Goal: Information Seeking & Learning: Stay updated

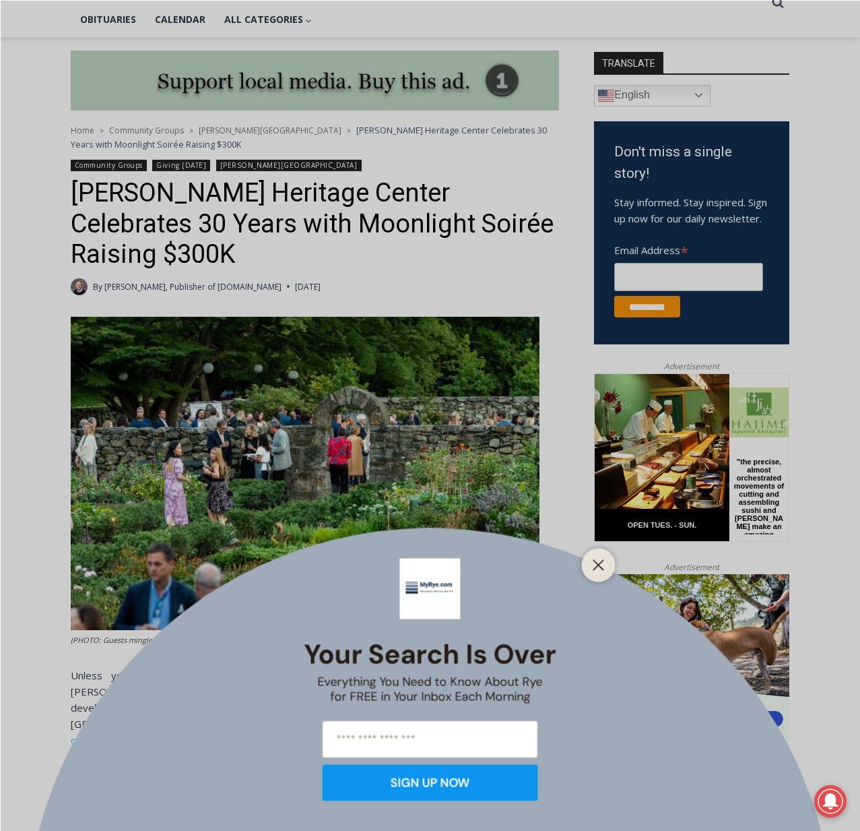
scroll to position [323, 0]
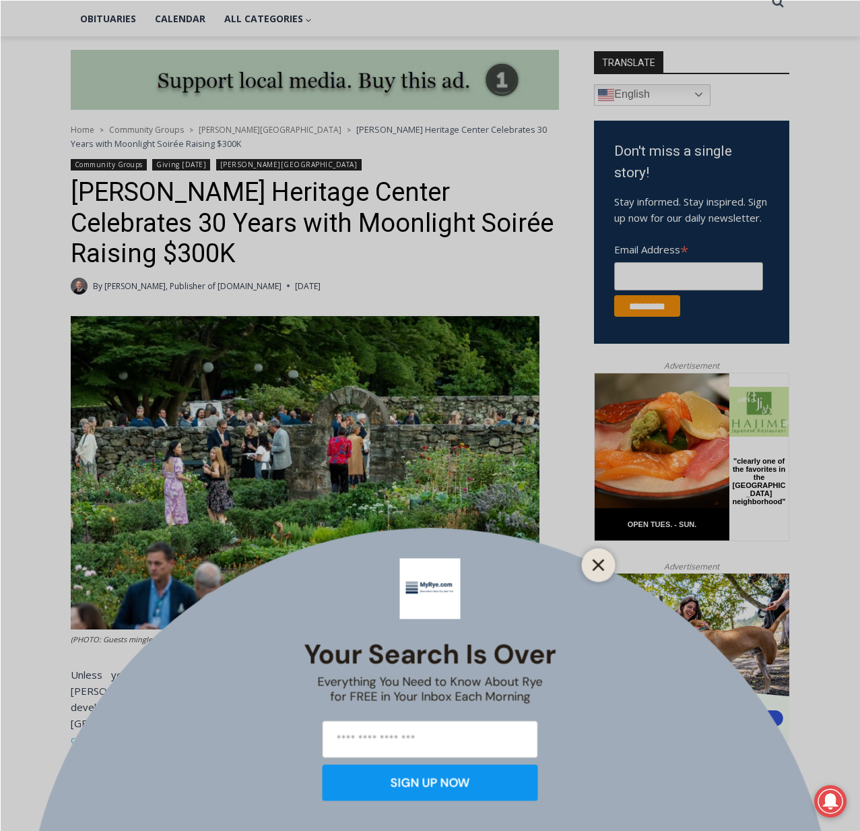
click at [599, 564] on line "Close" at bounding box center [597, 564] width 9 height 9
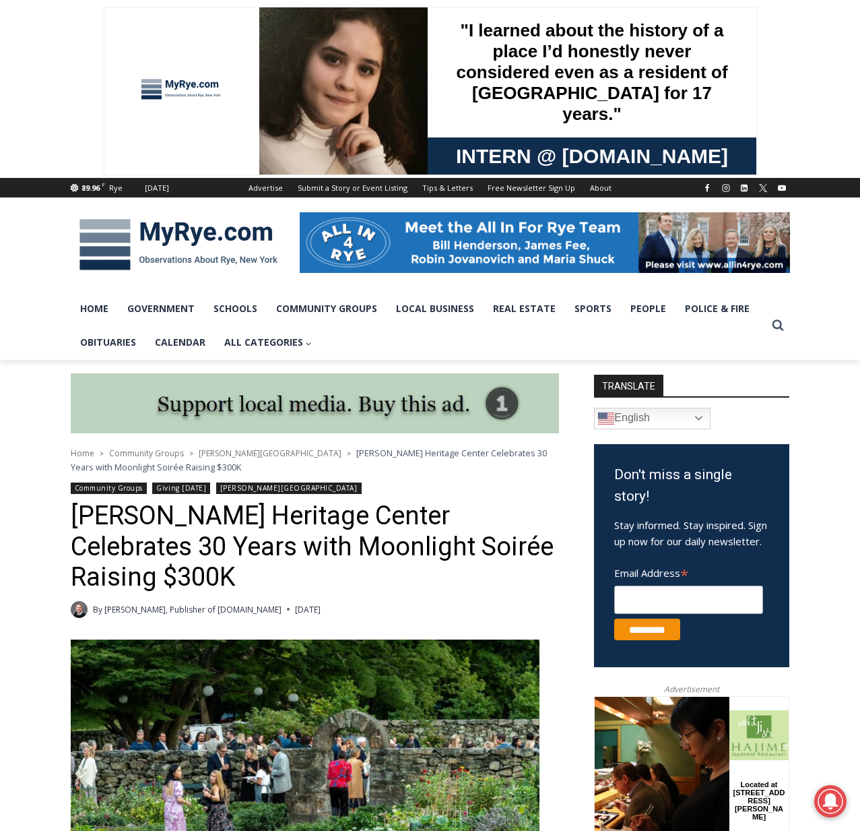
scroll to position [0, 0]
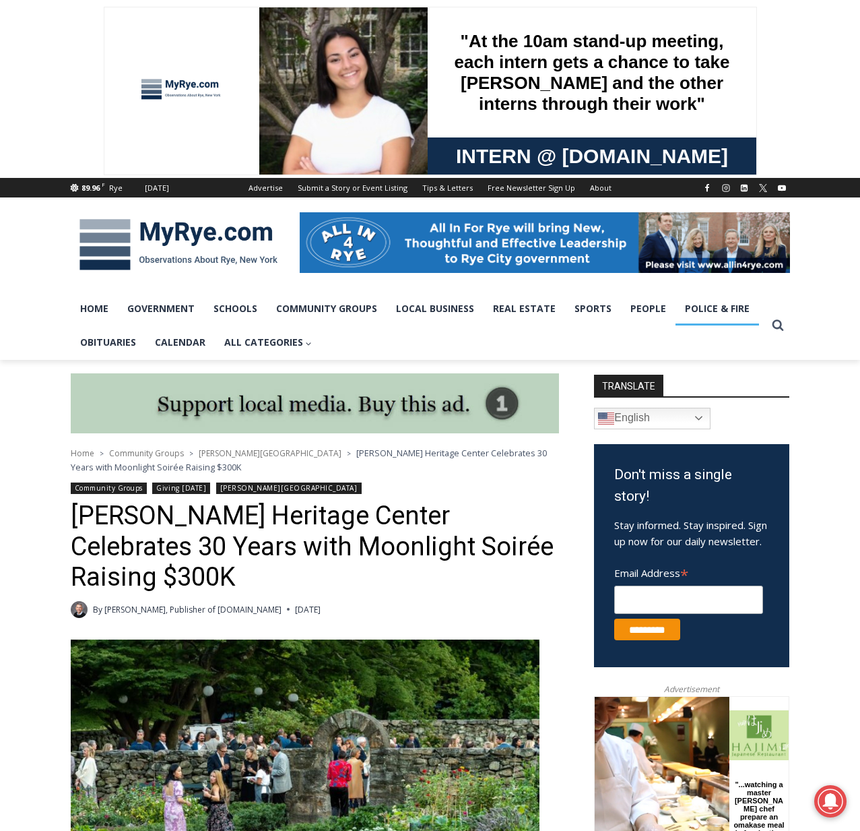
click at [704, 306] on link "Police & Fire" at bounding box center [718, 309] width 84 height 34
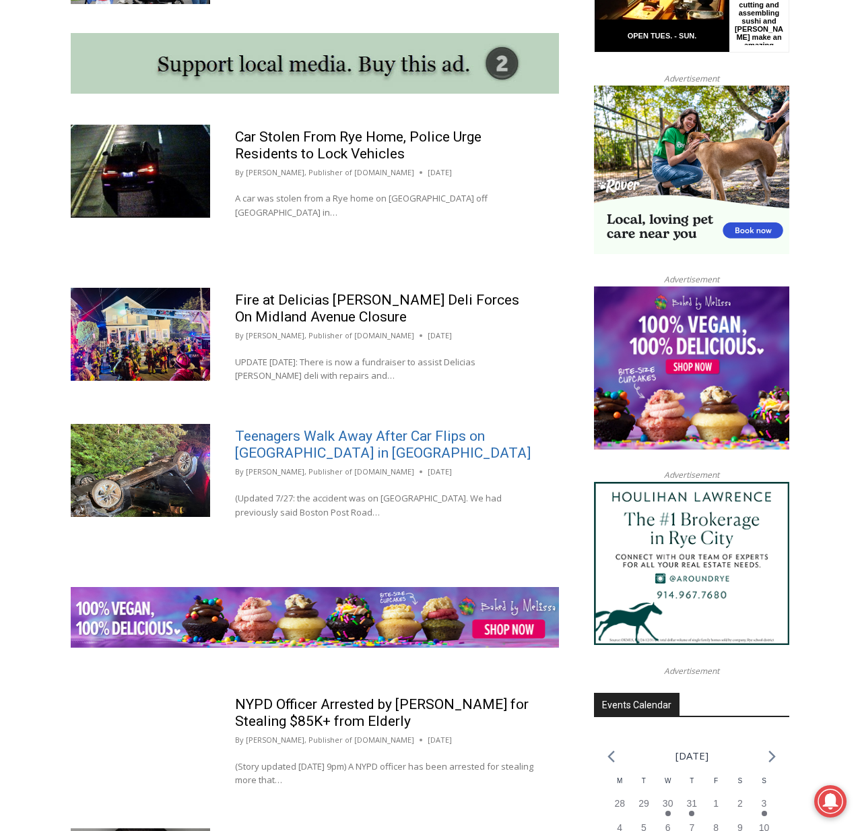
scroll to position [1188, 0]
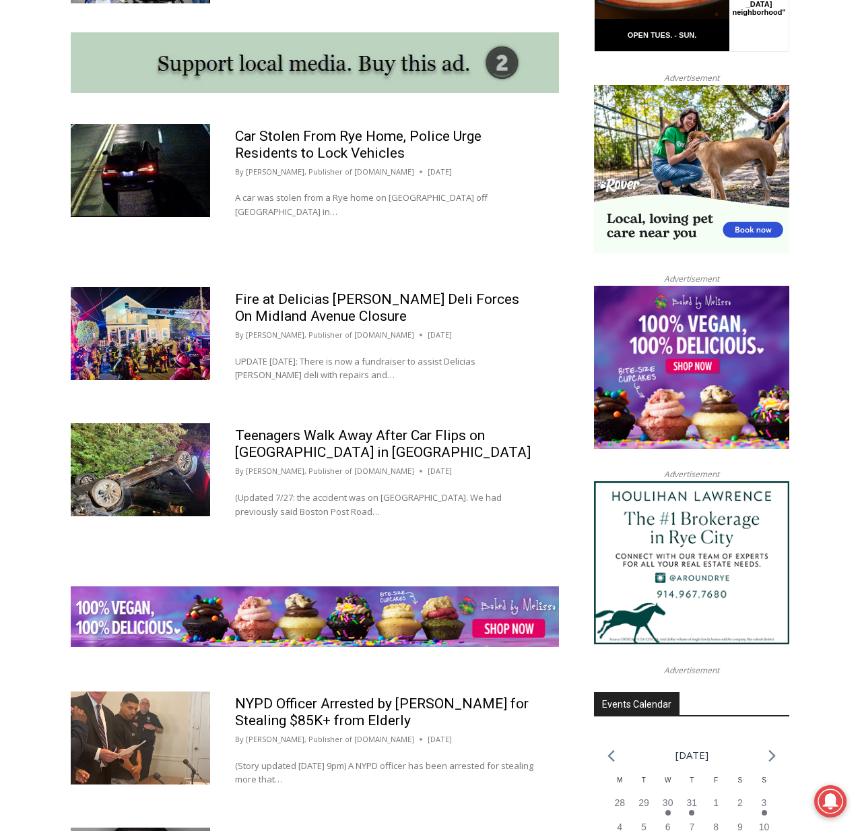
click at [158, 493] on img at bounding box center [140, 469] width 139 height 93
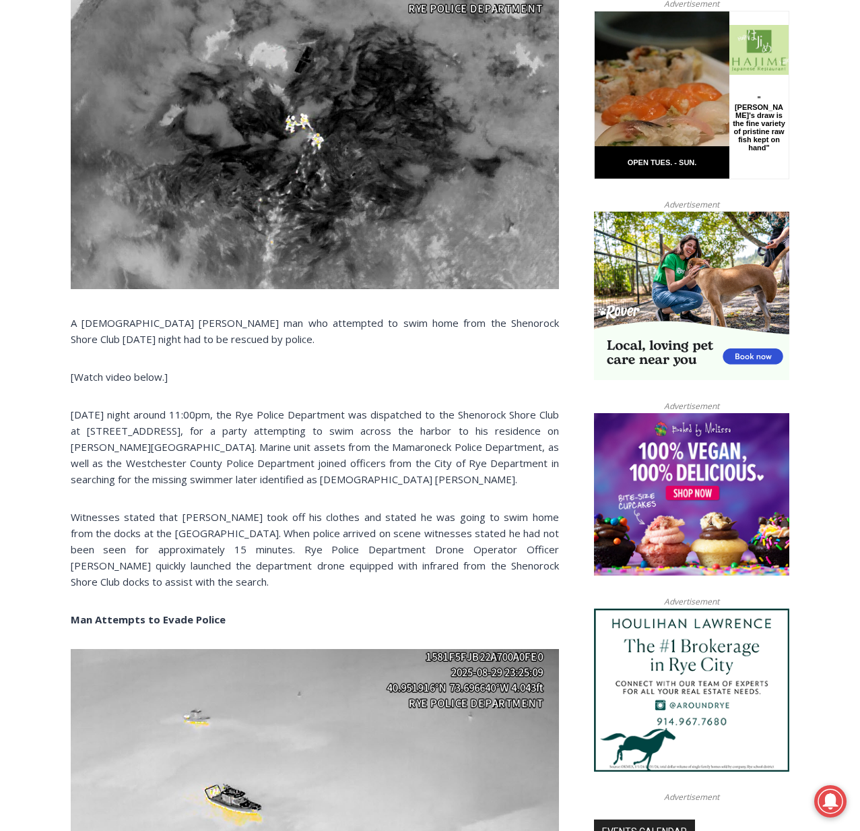
scroll to position [681, 0]
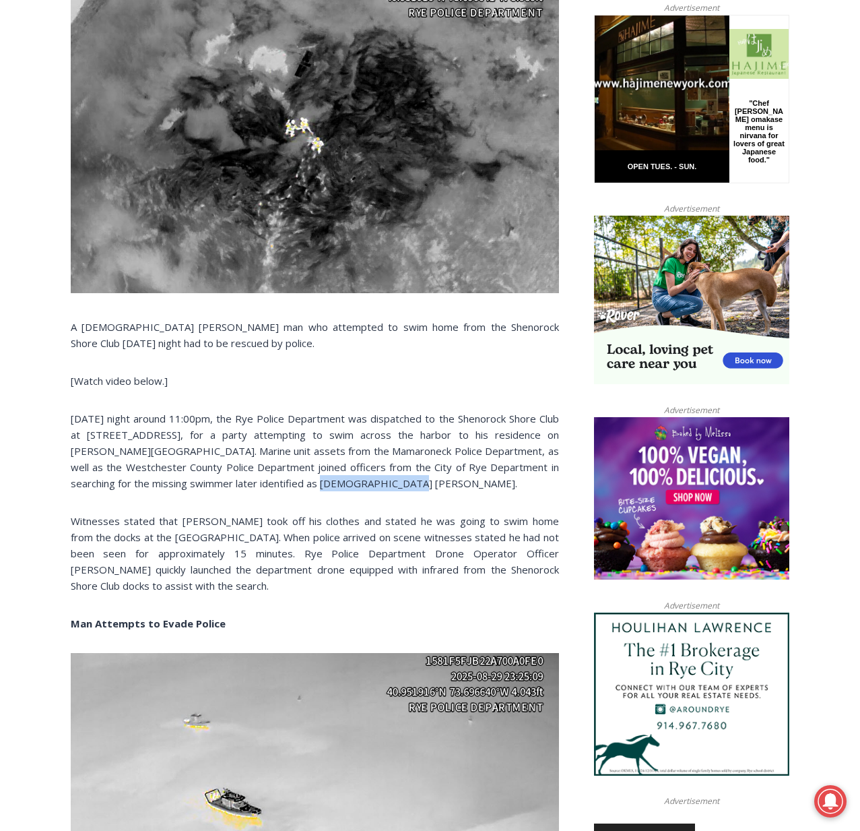
drag, startPoint x: 340, startPoint y: 482, endPoint x: 257, endPoint y: 482, distance: 82.9
click at [257, 482] on p "On Friday night around 11:00pm, the Rye Police Department was dispatched to the…" at bounding box center [315, 450] width 488 height 81
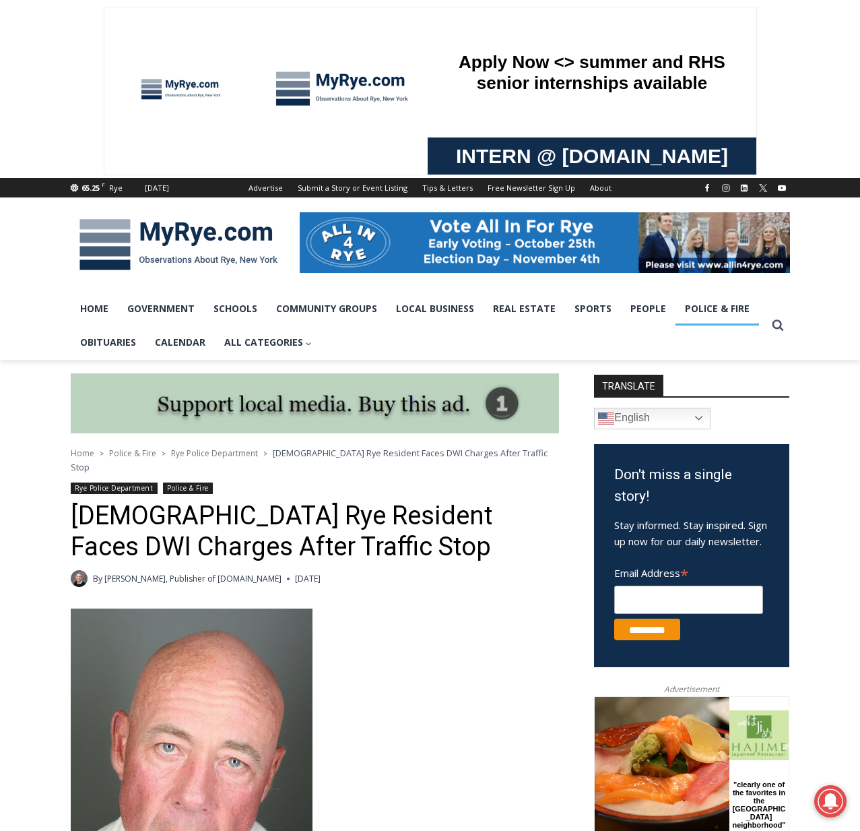
click at [703, 305] on link "Police & Fire" at bounding box center [718, 309] width 84 height 34
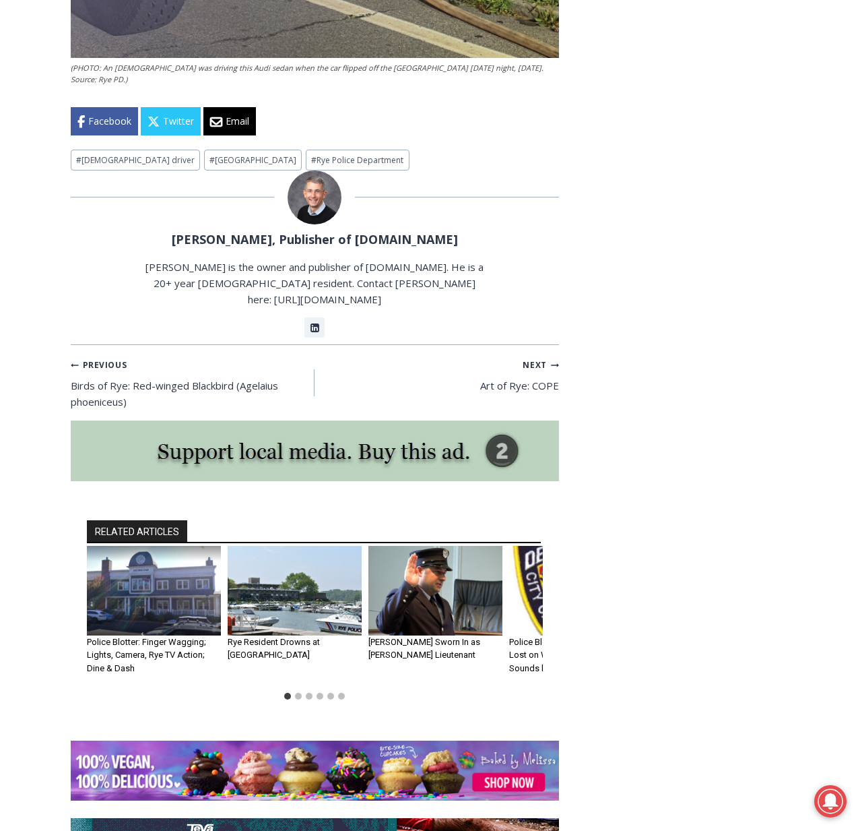
scroll to position [2639, 0]
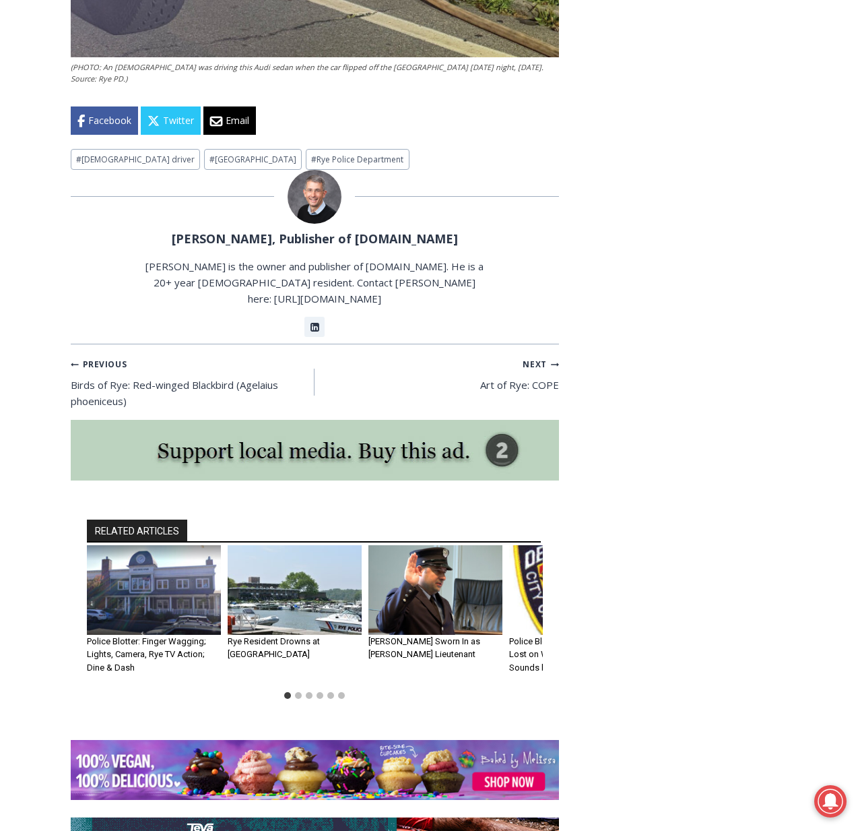
click at [275, 545] on img "2 of 6" at bounding box center [295, 590] width 134 height 90
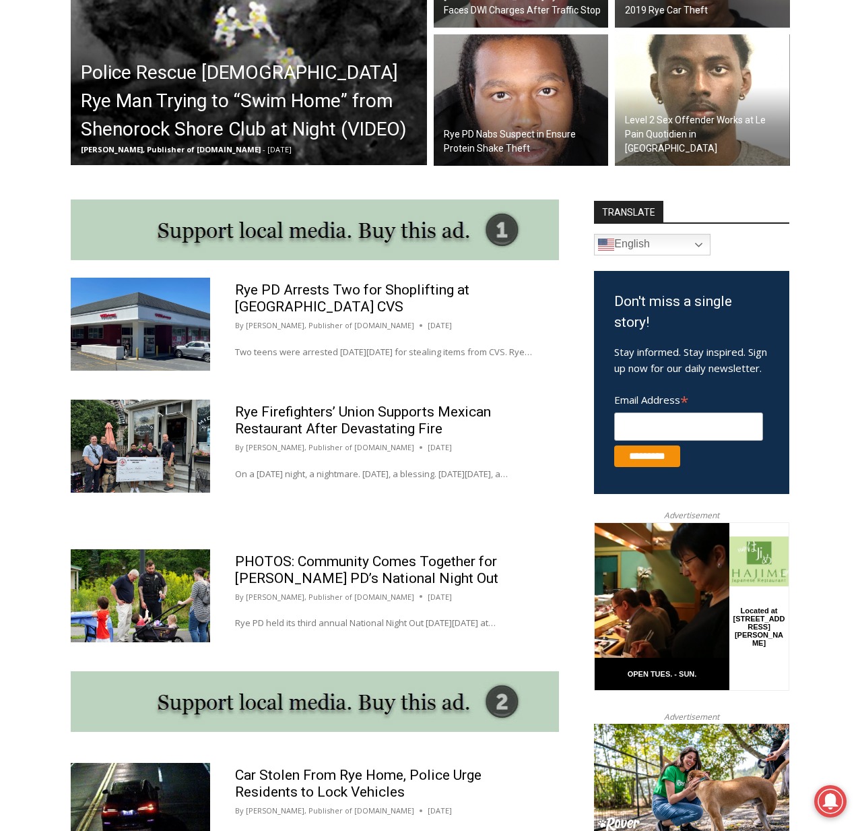
scroll to position [550, 0]
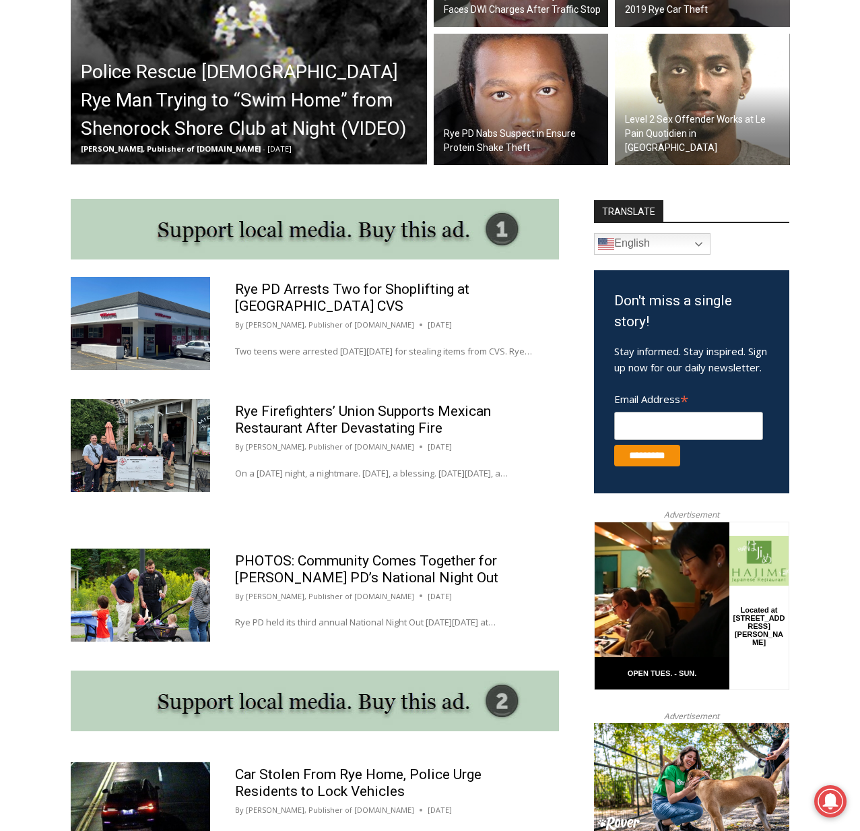
click at [167, 450] on img at bounding box center [140, 445] width 139 height 93
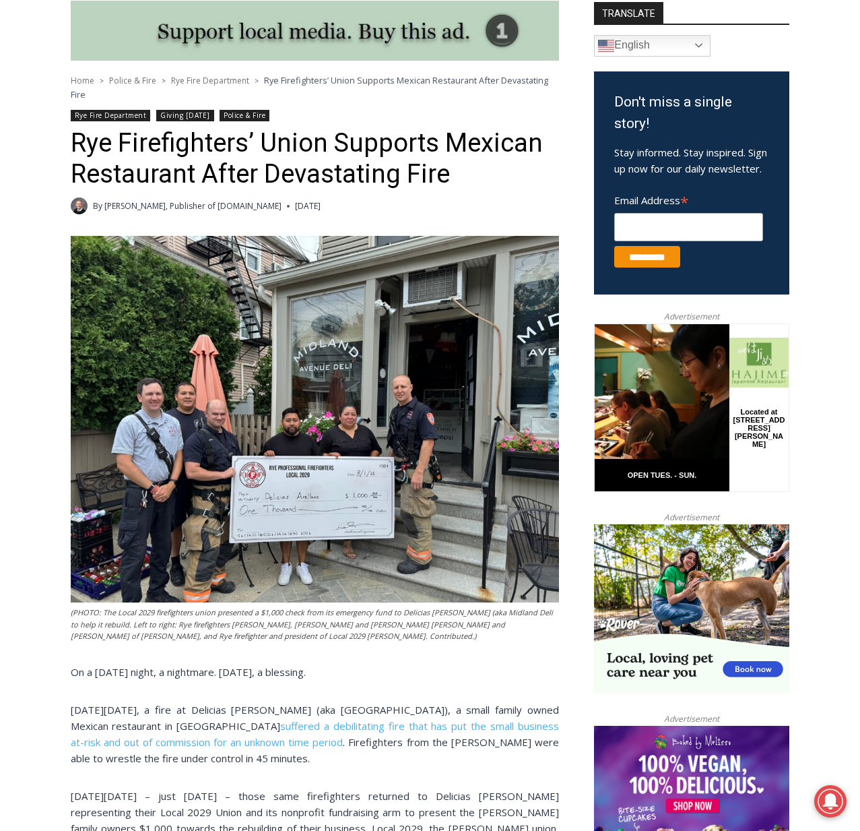
scroll to position [368, 0]
